Goal: Task Accomplishment & Management: Use online tool/utility

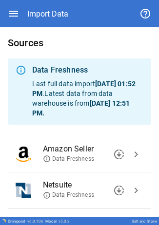
scroll to position [83, 0]
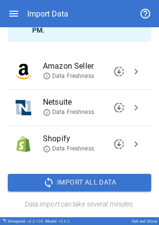
click at [130, 105] on span "chevron_right" at bounding box center [136, 108] width 12 height 12
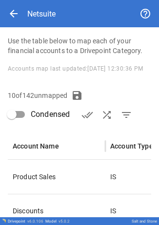
scroll to position [170, 0]
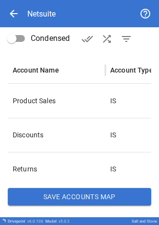
click at [51, 202] on button "Save Accounts Map" at bounding box center [79, 197] width 143 height 18
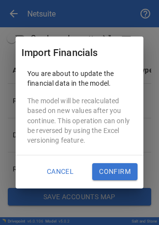
click at [115, 172] on button "Confirm" at bounding box center [114, 172] width 45 height 18
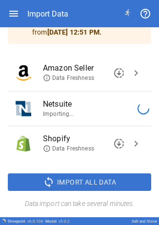
scroll to position [83, 0]
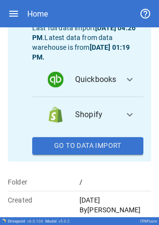
scroll to position [169, 0]
